Goal: Information Seeking & Learning: Learn about a topic

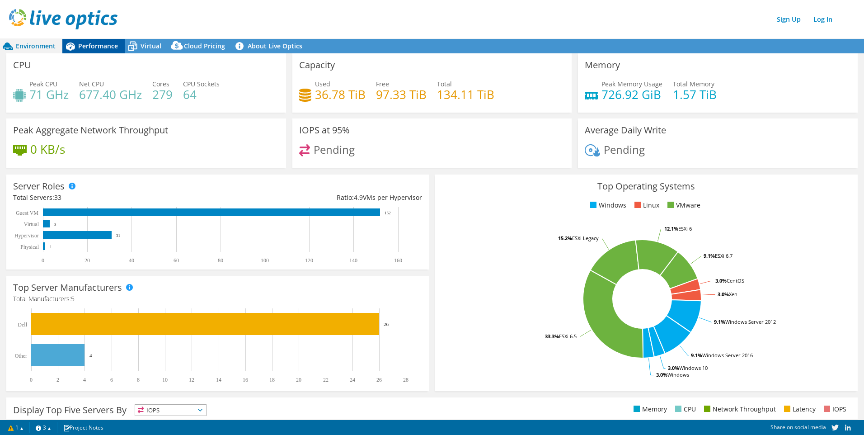
click at [99, 52] on div "Performance" at bounding box center [93, 46] width 62 height 14
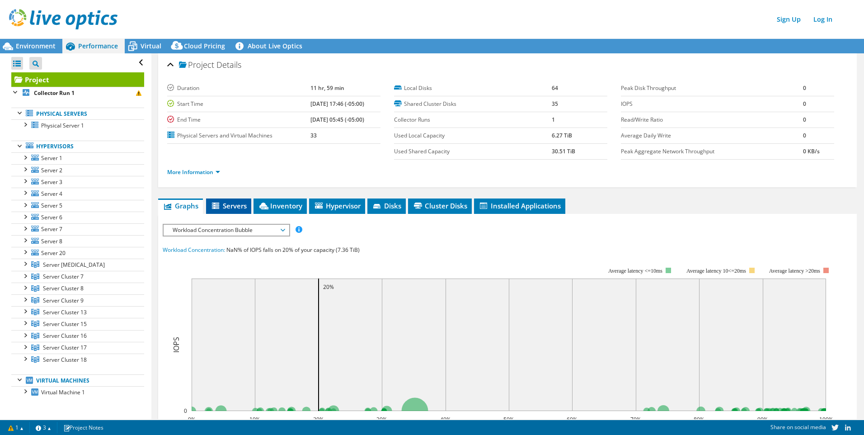
click at [232, 201] on span "Servers" at bounding box center [229, 205] width 36 height 9
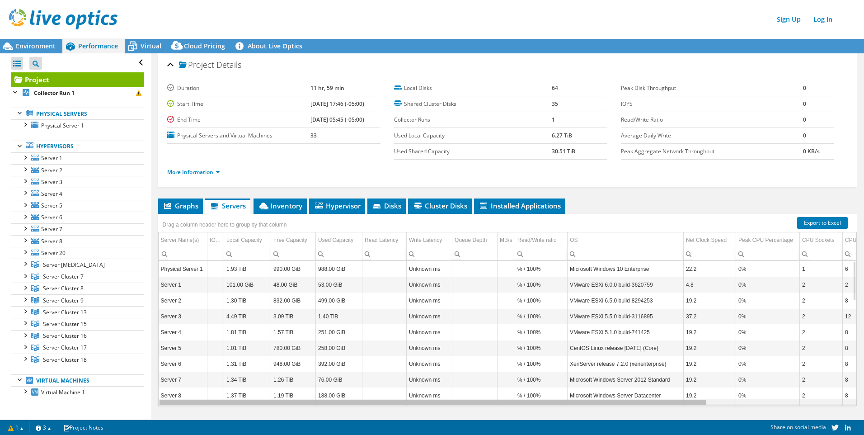
scroll to position [0, 5]
drag, startPoint x: 623, startPoint y: 404, endPoint x: 633, endPoint y: 403, distance: 10.0
click at [633, 403] on body "Sign Up Log In This project has been archived. No changes can be made, and grap…" at bounding box center [432, 217] width 864 height 435
drag, startPoint x: 633, startPoint y: 403, endPoint x: 550, endPoint y: 404, distance: 82.7
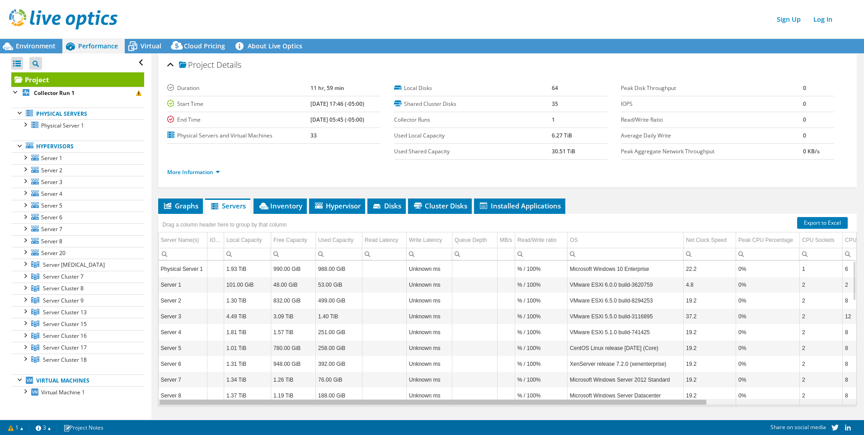
click at [551, 404] on body "Sign Up Log In This project has been archived. No changes can be made, and grap…" at bounding box center [432, 217] width 864 height 435
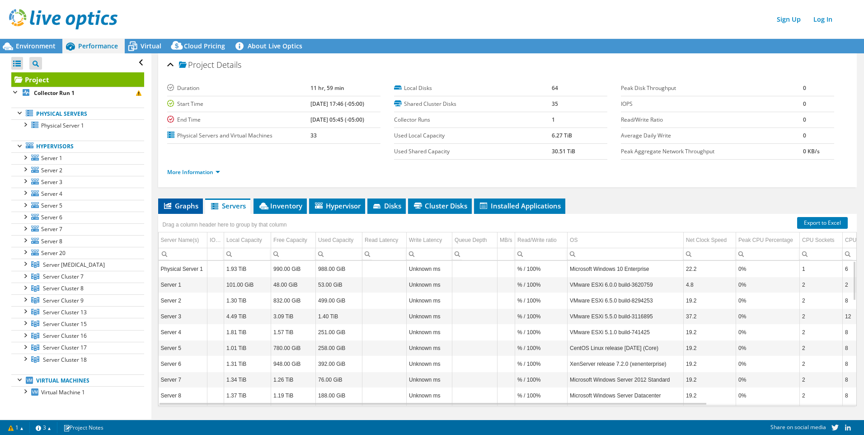
click at [191, 208] on span "Graphs" at bounding box center [181, 205] width 36 height 9
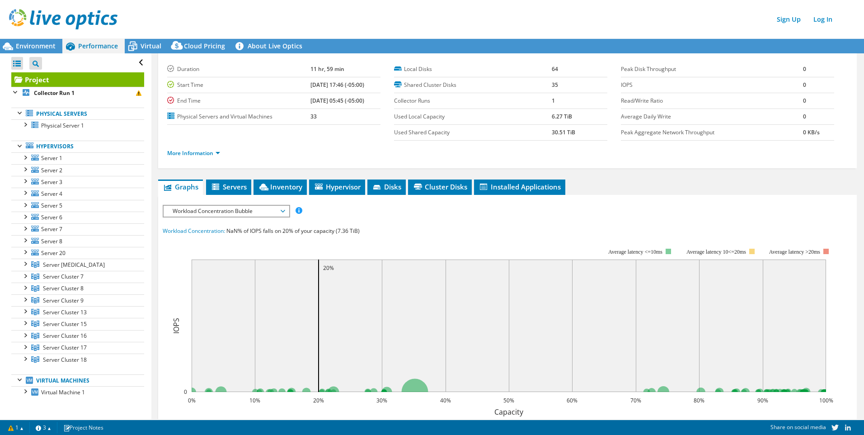
scroll to position [4, 0]
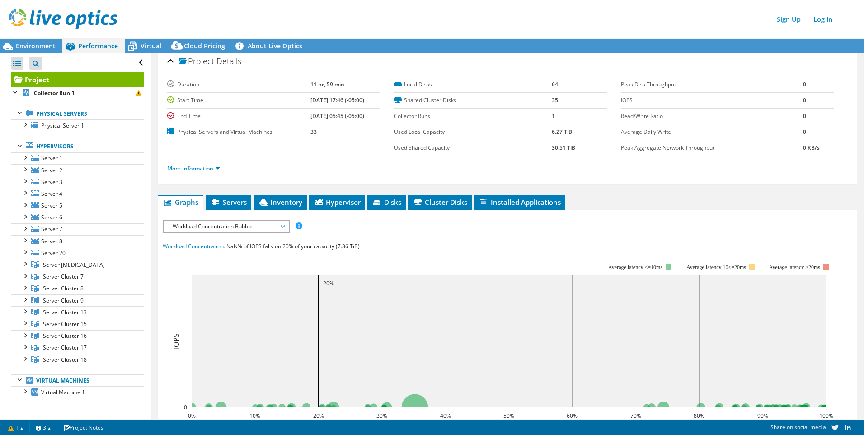
click at [444, 229] on div "IOPS Disk Throughput IO Size Latency Queue Depth CPU Percentage Memory Page Fau…" at bounding box center [508, 226] width 690 height 12
click at [215, 205] on icon at bounding box center [215, 202] width 7 height 6
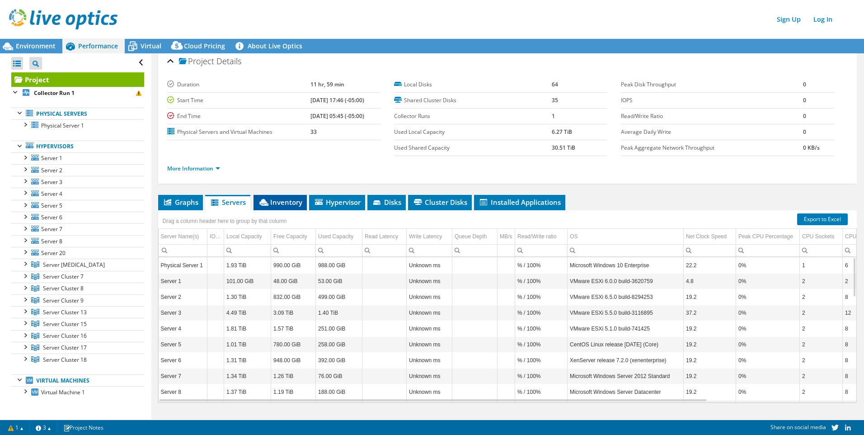
click at [268, 200] on icon at bounding box center [263, 202] width 9 height 7
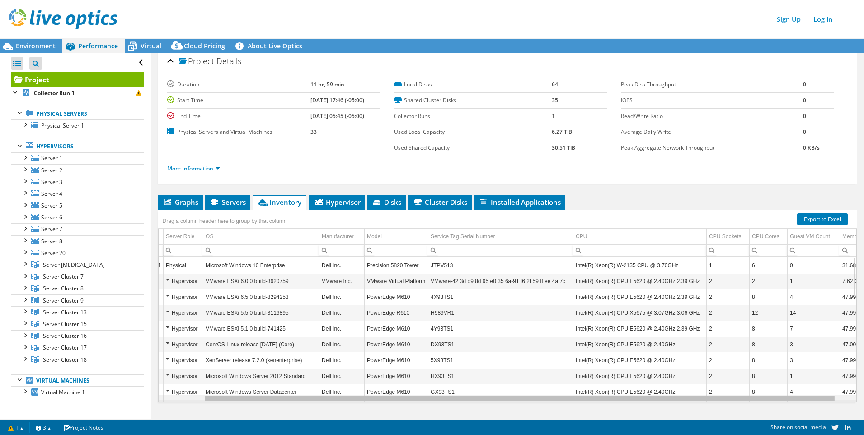
scroll to position [0, 65]
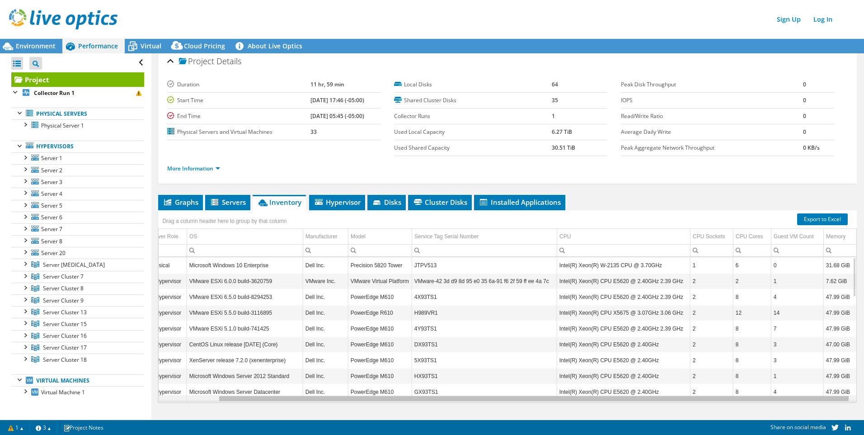
drag, startPoint x: 598, startPoint y: 399, endPoint x: 705, endPoint y: 396, distance: 106.7
click at [705, 396] on body "Sign Up Log In This project has been archived. No changes can be made, and grap…" at bounding box center [432, 217] width 864 height 435
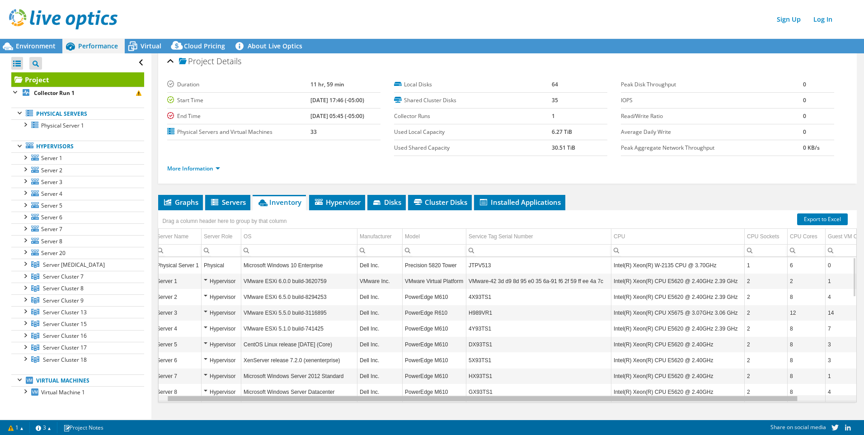
scroll to position [0, 0]
drag, startPoint x: 705, startPoint y: 396, endPoint x: 637, endPoint y: 394, distance: 68.3
click at [637, 394] on body "Sign Up Log In This project has been archived. No changes can be made, and grap…" at bounding box center [432, 217] width 864 height 435
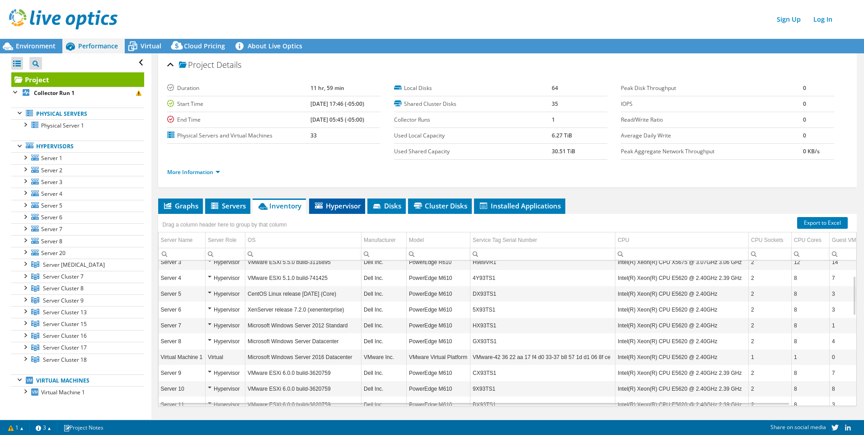
click at [348, 207] on span "Hypervisor" at bounding box center [337, 205] width 47 height 9
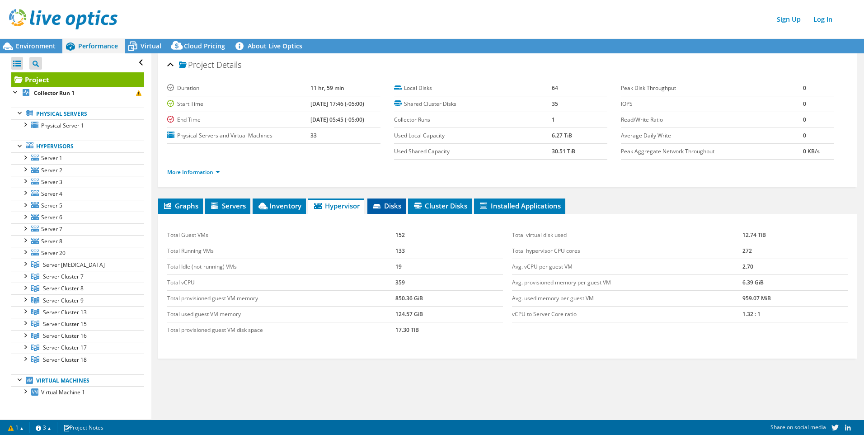
click at [396, 205] on span "Disks" at bounding box center [386, 205] width 29 height 9
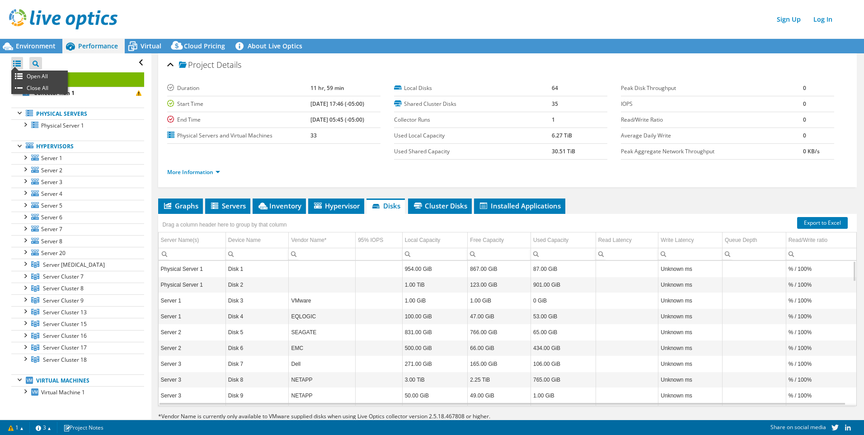
click at [20, 64] on div at bounding box center [17, 63] width 12 height 13
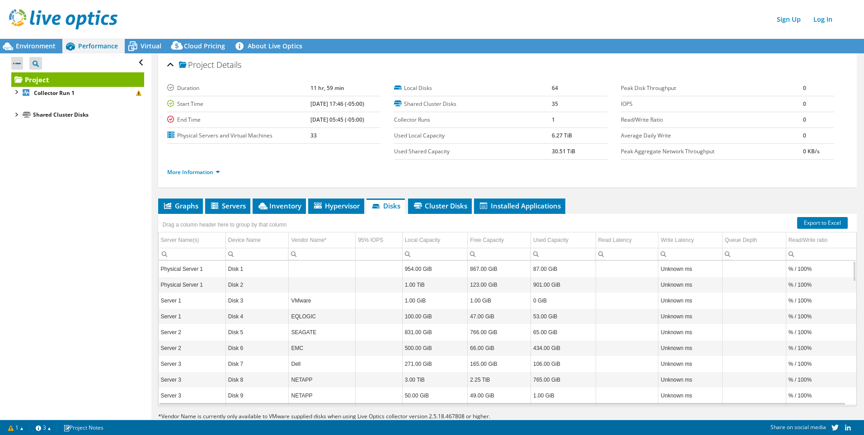
click at [18, 63] on div at bounding box center [17, 63] width 12 height 13
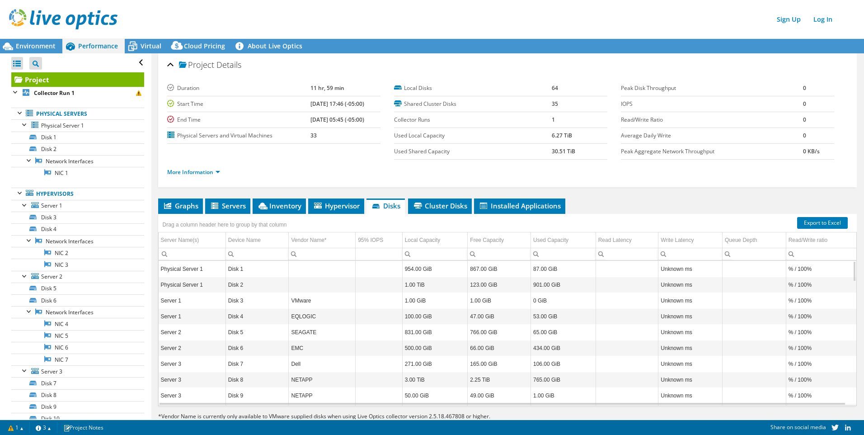
click at [818, 38] on div "Environment Performance Virtual Cloud Pricing" at bounding box center [432, 226] width 864 height 415
click at [654, 9] on header "Sign Up Log In" at bounding box center [441, 19] width 882 height 38
click at [44, 55] on div "Project Tree Filter" at bounding box center [37, 62] width 17 height 19
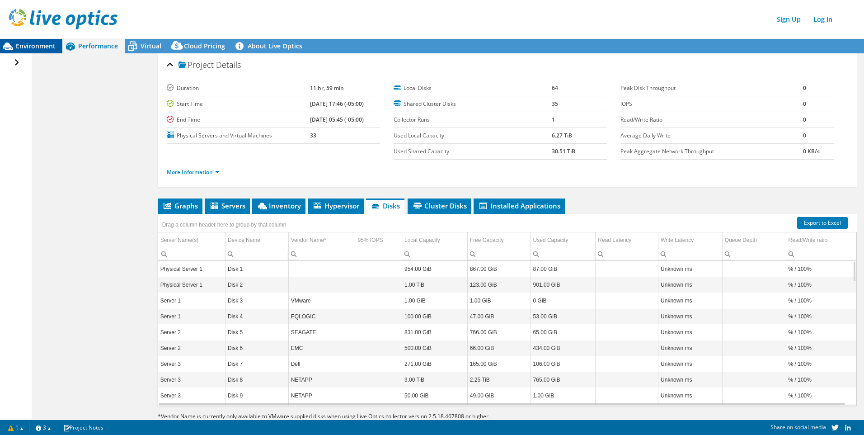
click at [47, 39] on div "Environment" at bounding box center [31, 46] width 62 height 14
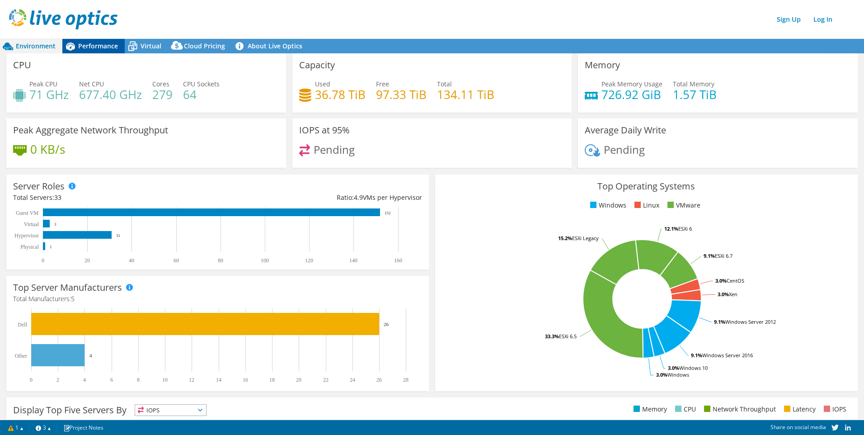
click at [119, 50] on div "Performance" at bounding box center [93, 46] width 62 height 14
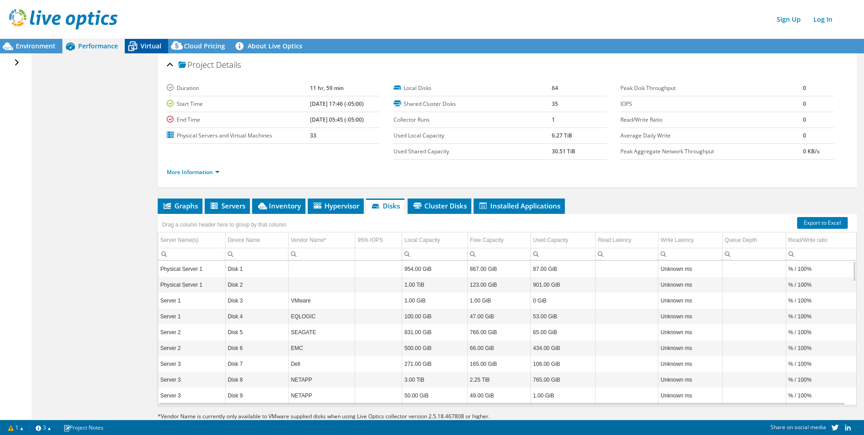
click at [140, 47] on icon at bounding box center [133, 46] width 16 height 16
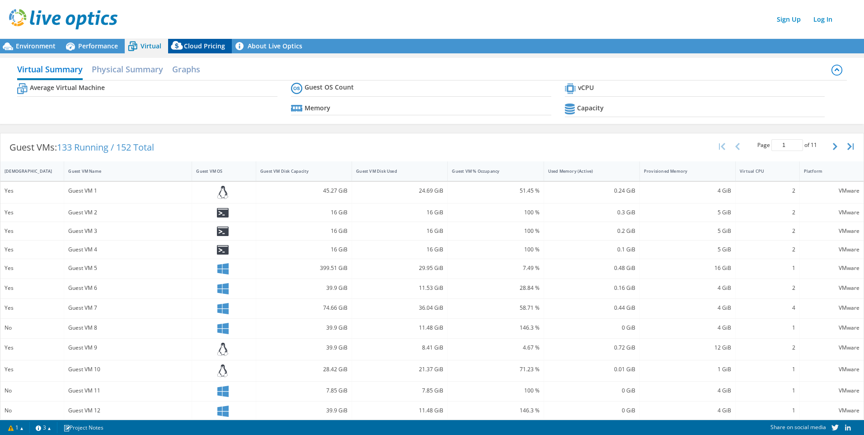
click at [189, 47] on span "Cloud Pricing" at bounding box center [204, 46] width 41 height 9
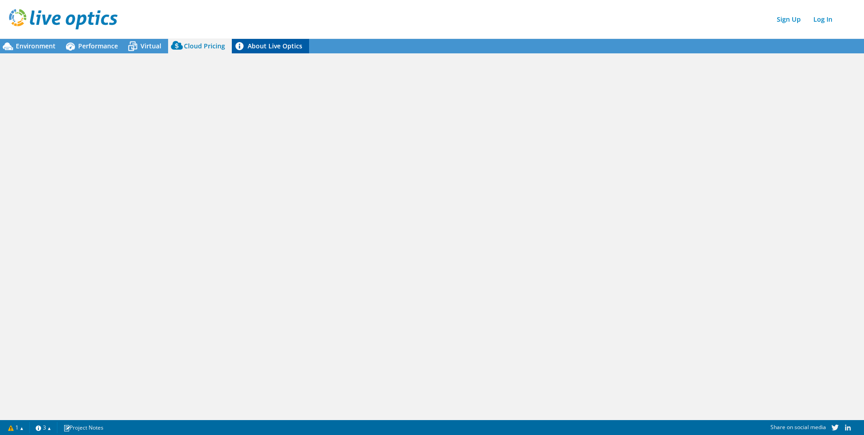
click at [261, 47] on link "About Live Optics" at bounding box center [270, 46] width 77 height 14
click at [143, 45] on span "Virtual" at bounding box center [151, 46] width 21 height 9
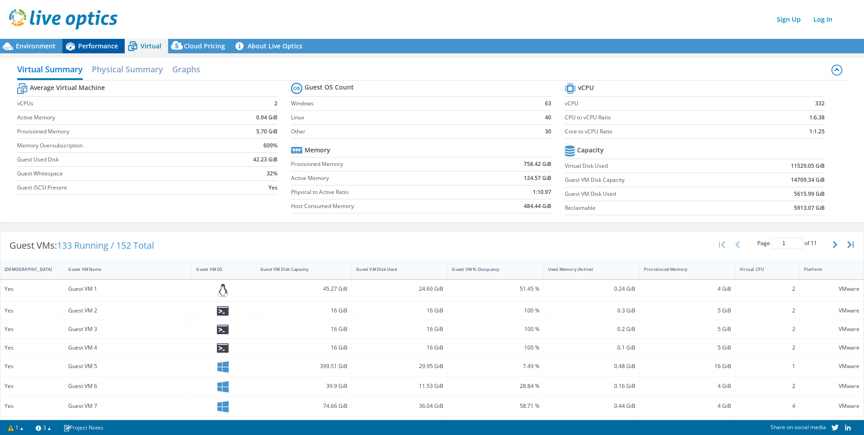
click at [106, 46] on span "Performance" at bounding box center [98, 46] width 40 height 9
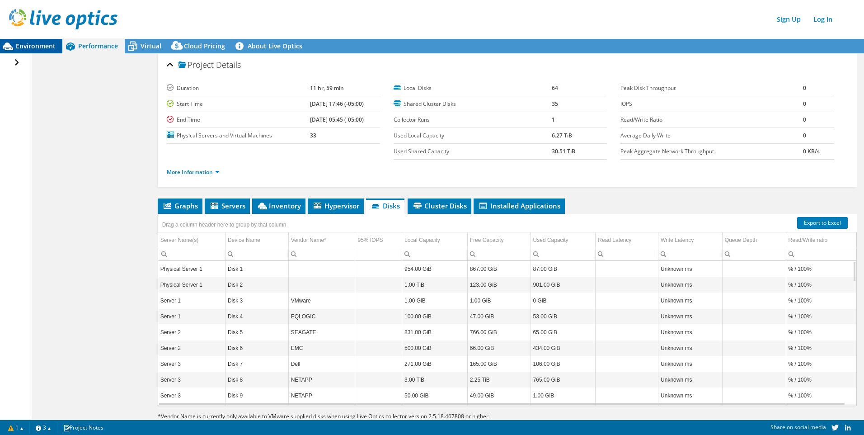
click at [47, 51] on div "Environment" at bounding box center [31, 46] width 62 height 14
